Goal: Find specific page/section: Find specific page/section

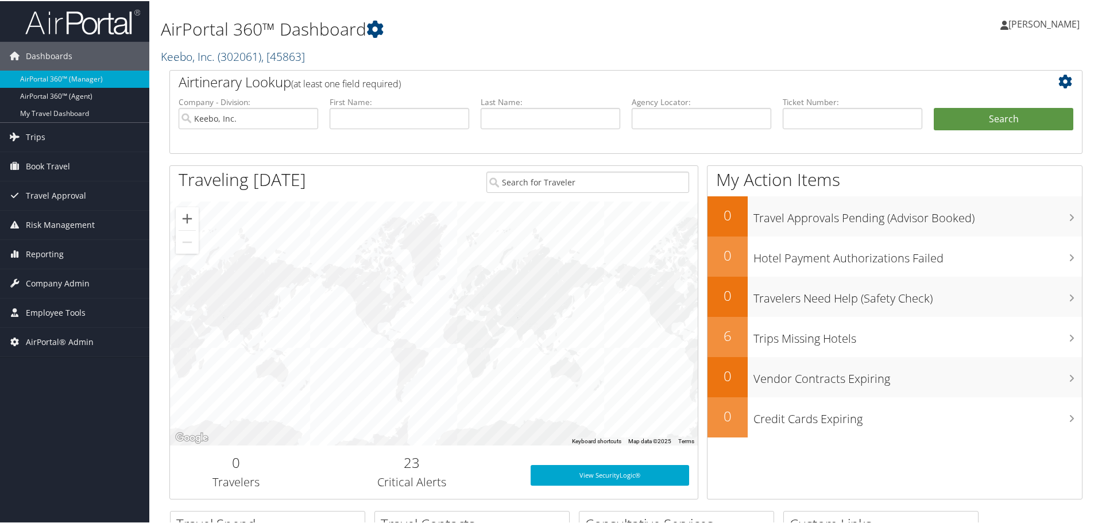
click at [228, 59] on span "( 302061 )" at bounding box center [240, 56] width 44 height 16
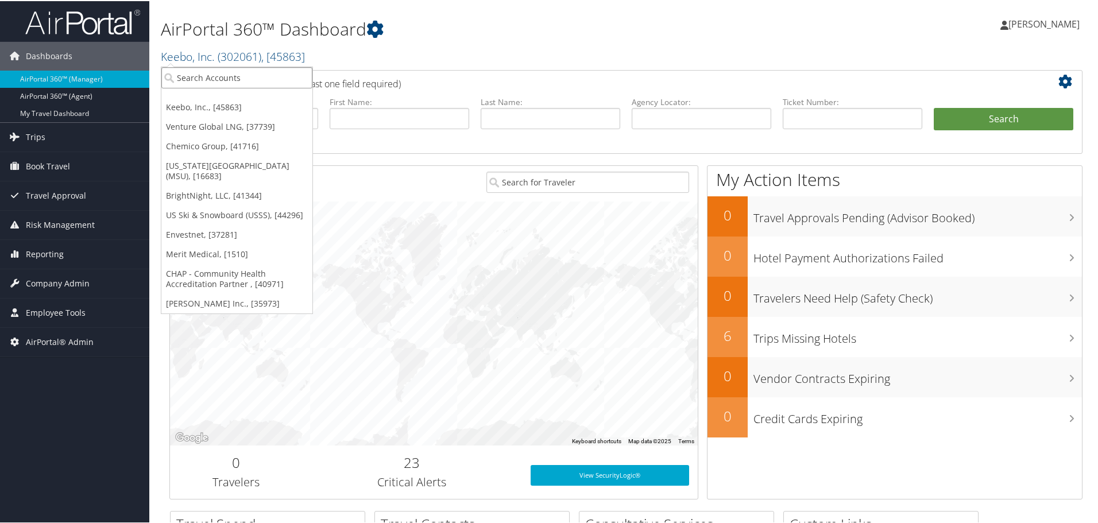
click at [206, 79] on input "search" at bounding box center [236, 76] width 151 height 21
type input "CH GU"
click at [240, 105] on div "Account" at bounding box center [253, 108] width 197 height 10
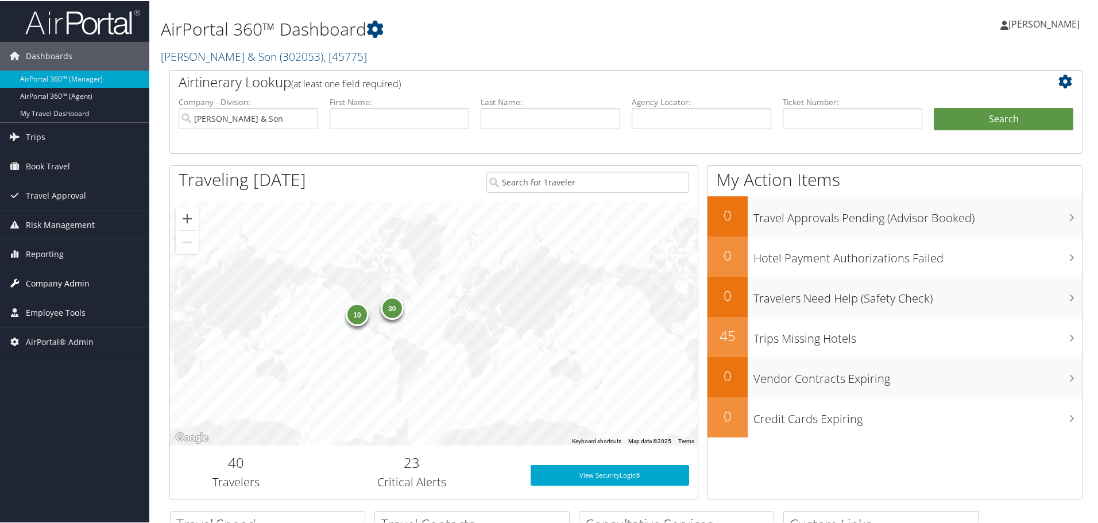
click at [65, 280] on span "Company Admin" at bounding box center [58, 282] width 64 height 29
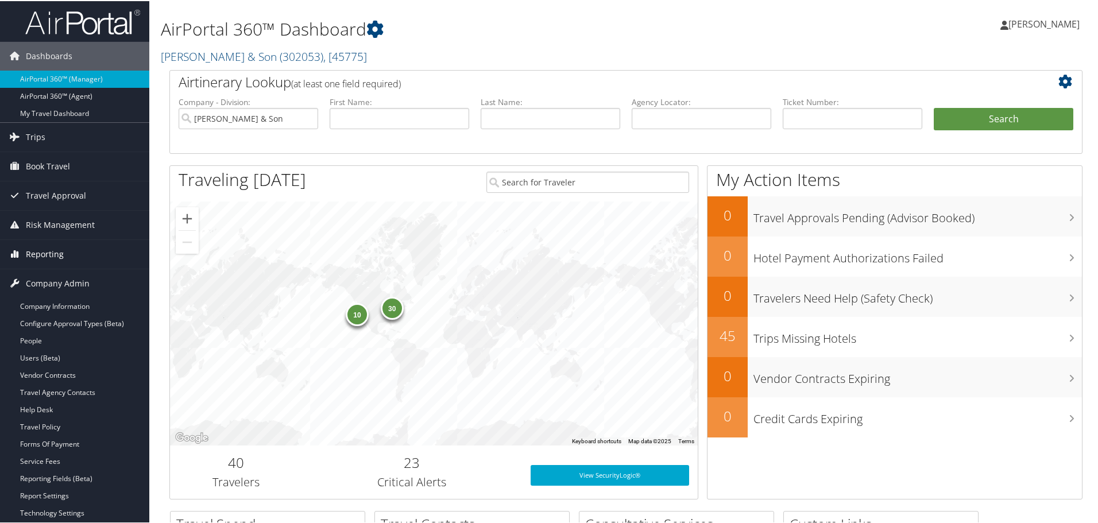
click at [51, 253] on span "Reporting" at bounding box center [45, 253] width 38 height 29
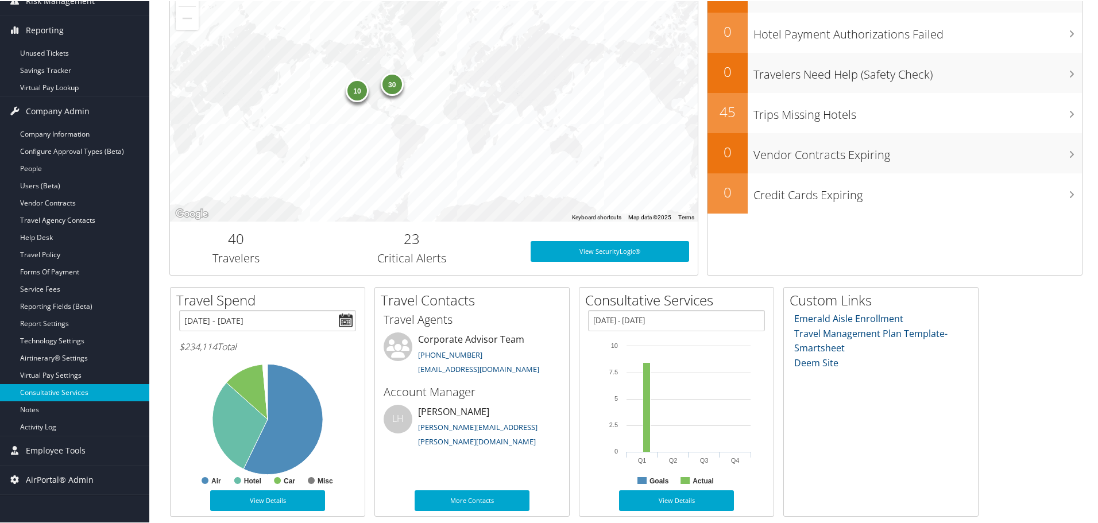
scroll to position [227, 0]
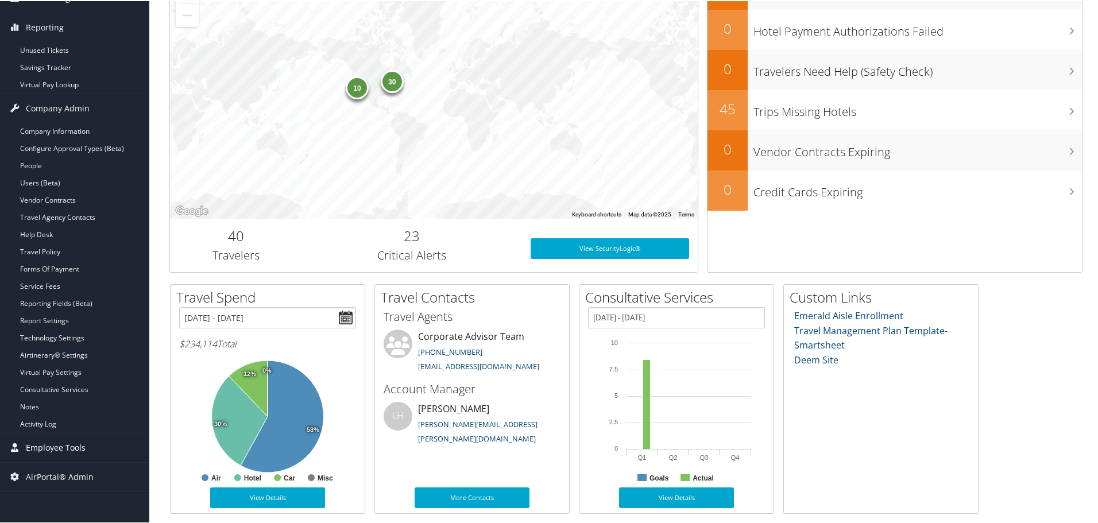
click at [64, 445] on span "Employee Tools" at bounding box center [56, 447] width 60 height 29
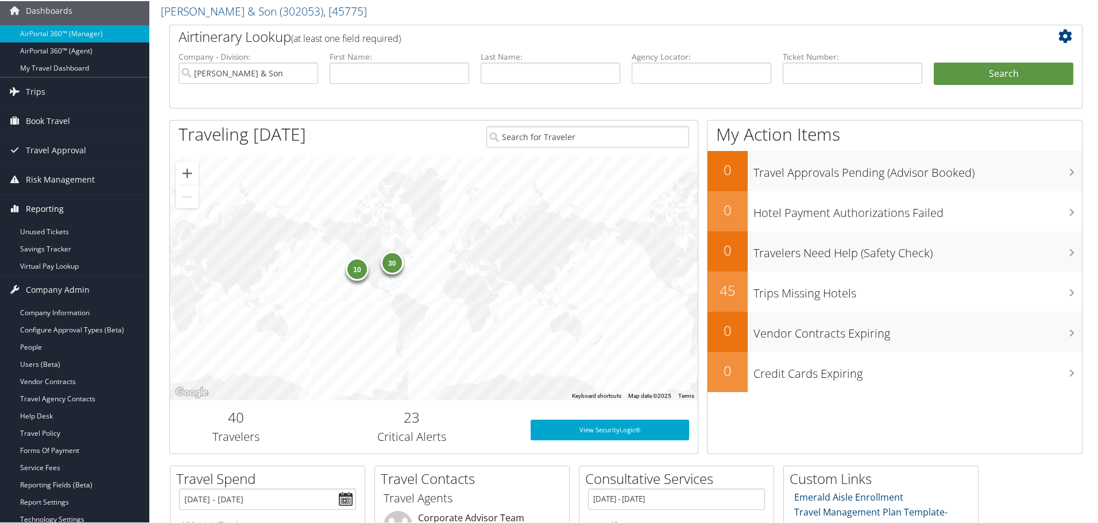
scroll to position [0, 0]
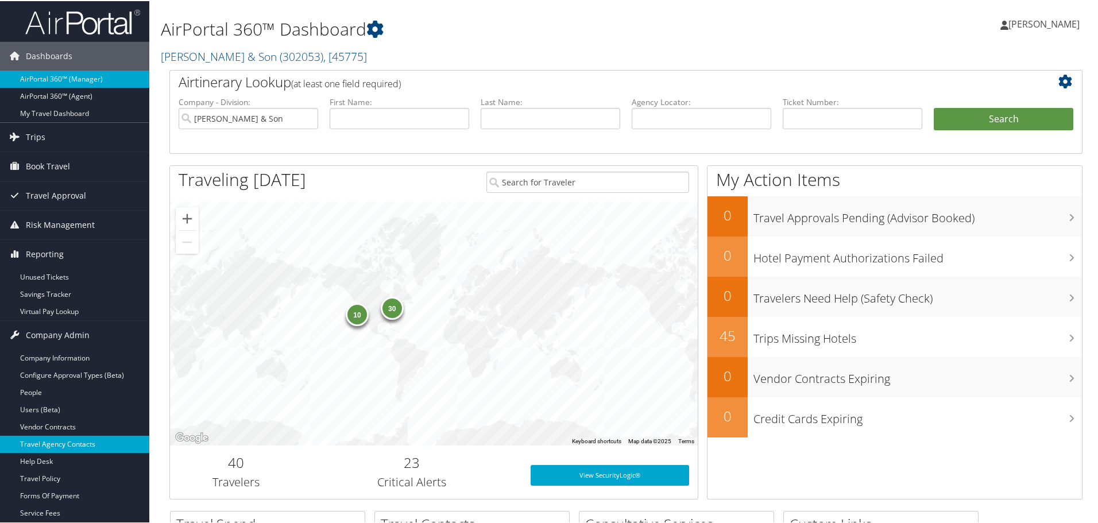
click at [71, 444] on link "Travel Agency Contacts" at bounding box center [74, 443] width 149 height 17
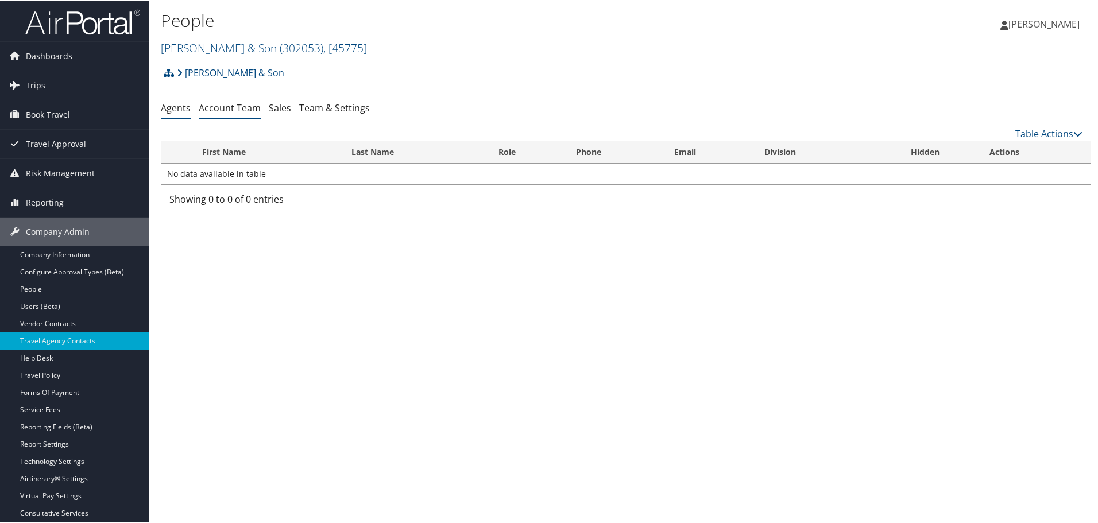
click at [228, 107] on link "Account Team" at bounding box center [230, 107] width 62 height 13
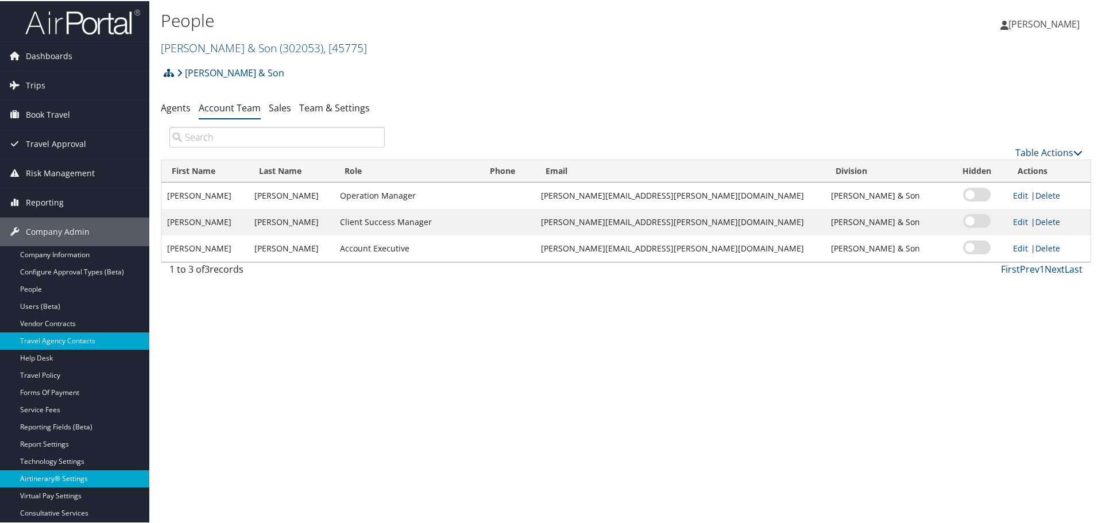
scroll to position [91, 0]
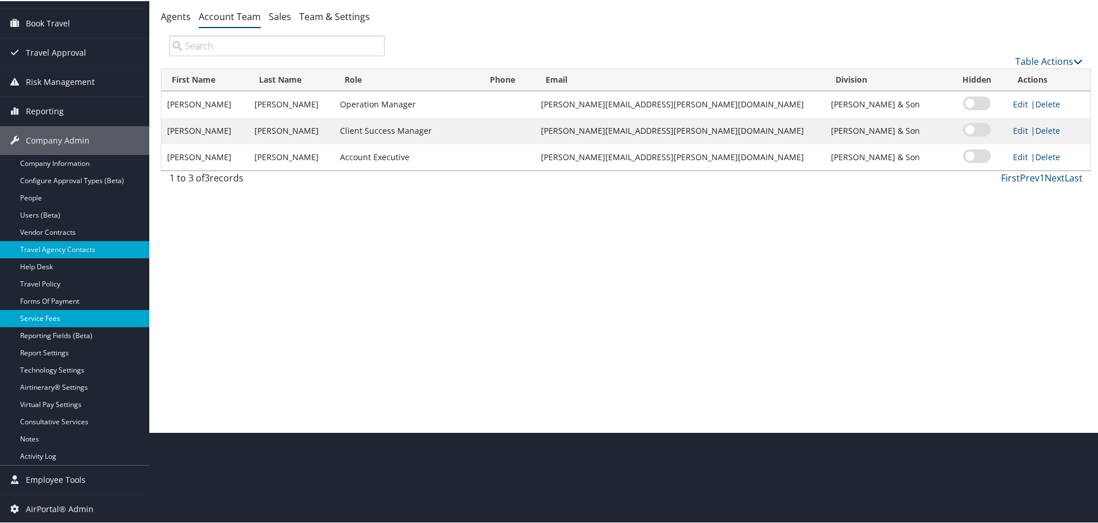
click at [45, 318] on link "Service Fees" at bounding box center [74, 317] width 149 height 17
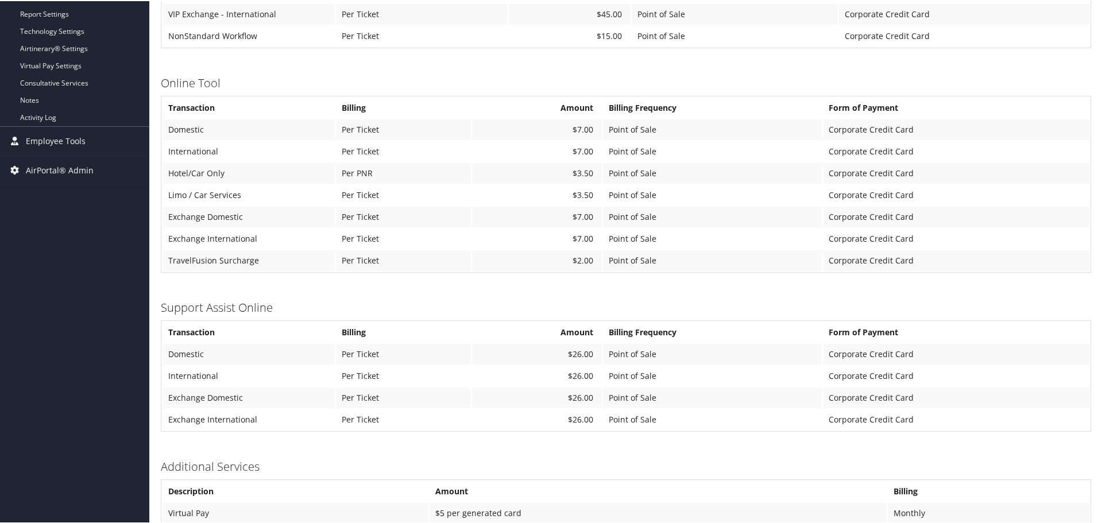
scroll to position [443, 0]
